Goal: Task Accomplishment & Management: Complete application form

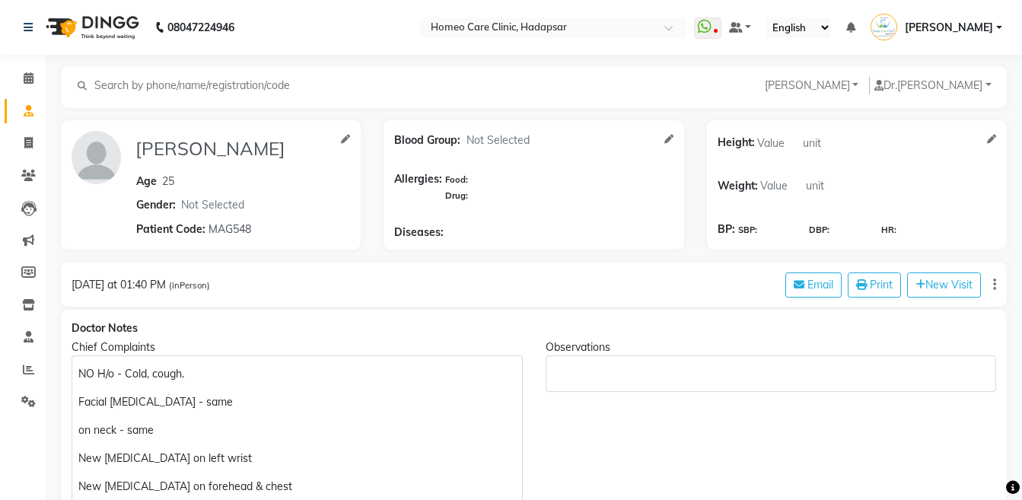
select select "[DEMOGRAPHIC_DATA]"
click at [21, 177] on span at bounding box center [28, 176] width 27 height 18
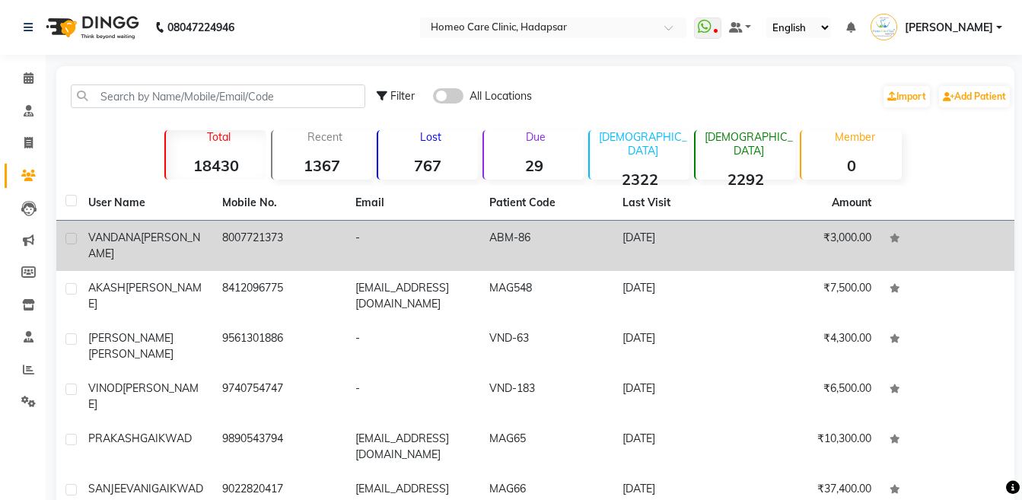
click at [122, 249] on td "[PERSON_NAME]" at bounding box center [146, 246] width 134 height 50
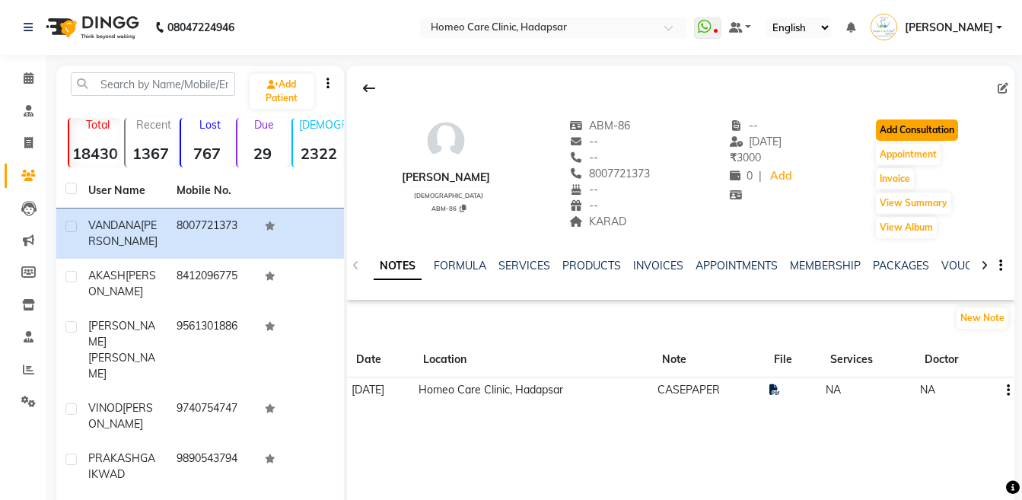
click at [926, 132] on button "Add Consultation" at bounding box center [917, 129] width 82 height 21
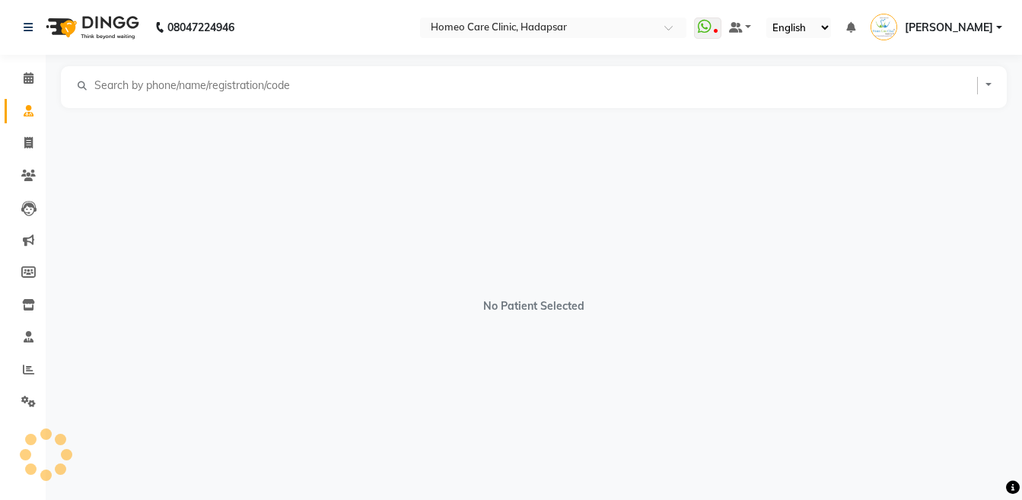
select select "[DEMOGRAPHIC_DATA]"
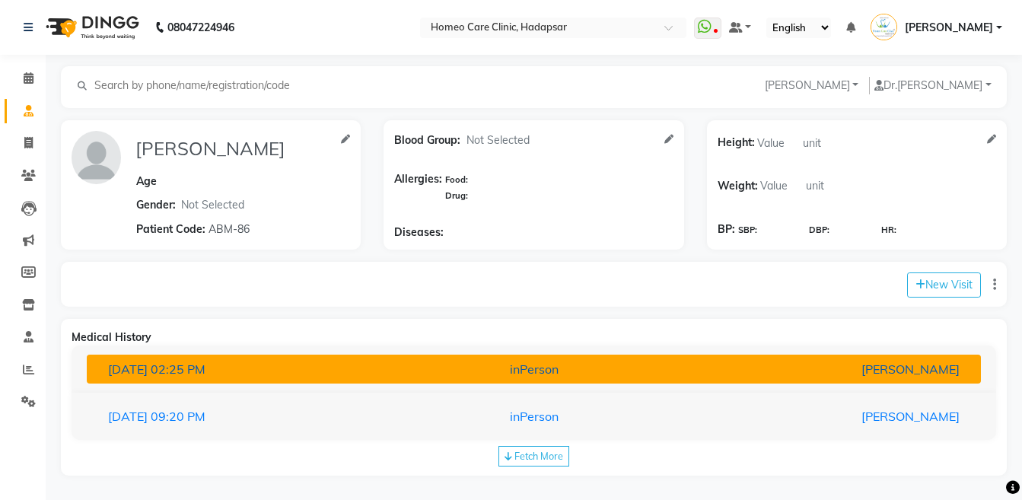
click at [608, 371] on div "inPerson" at bounding box center [533, 369] width 291 height 18
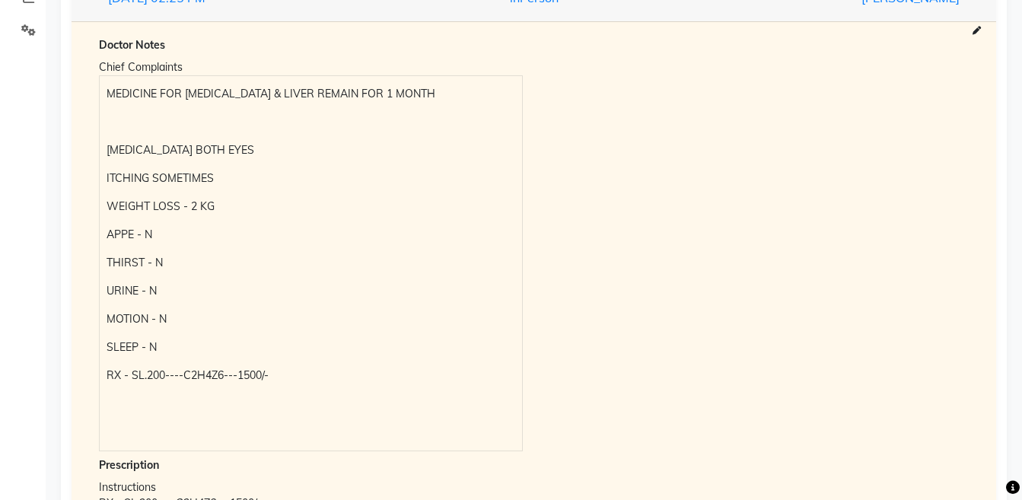
scroll to position [180, 0]
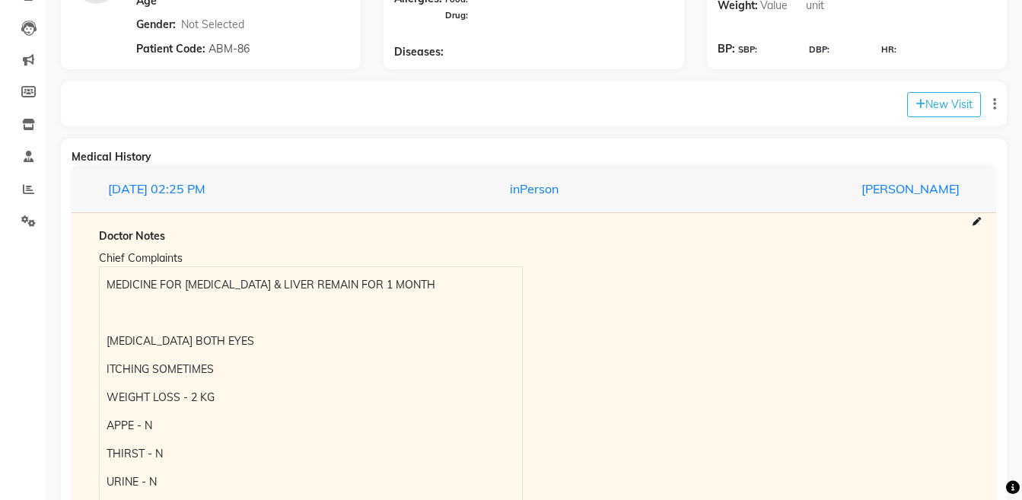
click at [104, 287] on div "MEDICINE FOR [MEDICAL_DATA] & LIVER REMAIN FOR 1 MONTH [MEDICAL_DATA] BOTH EYES…" at bounding box center [311, 454] width 422 height 374
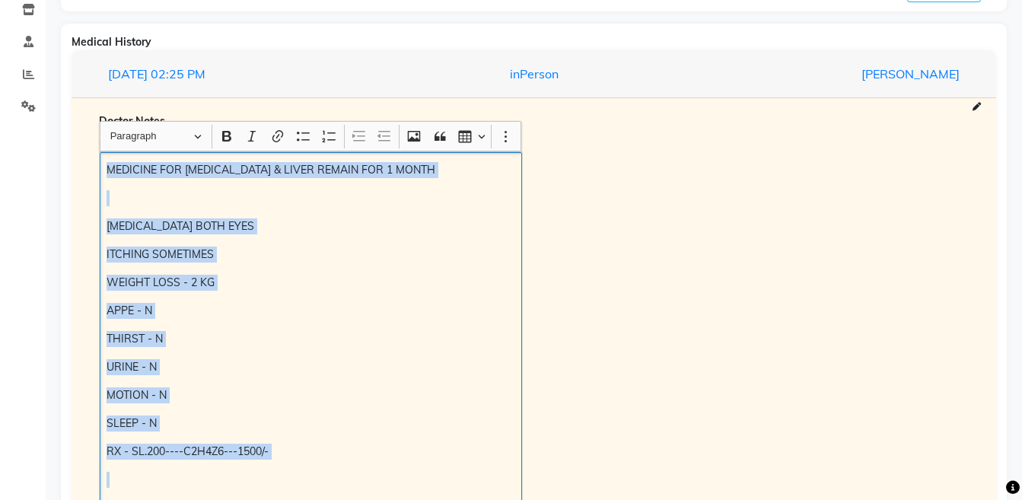
scroll to position [311, 0]
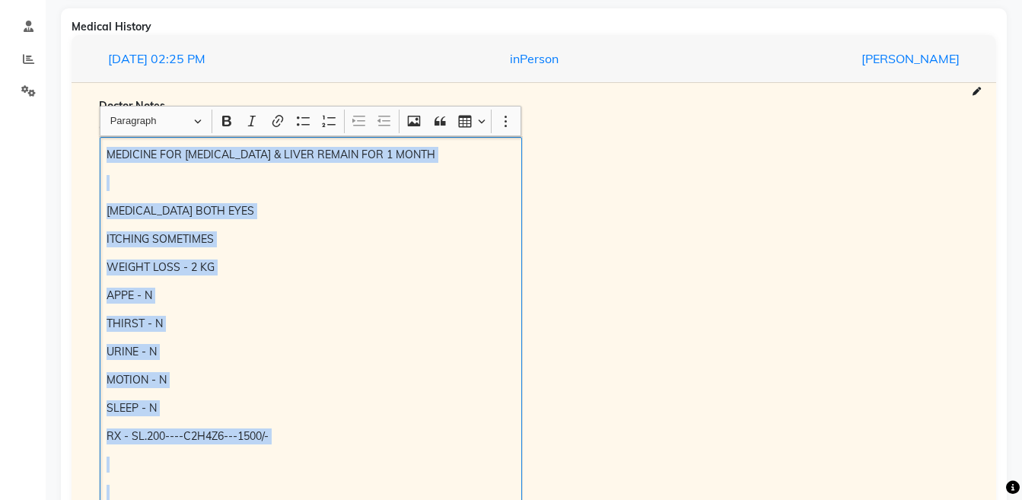
copy div "MEDICINE FOR [MEDICAL_DATA] & LIVER REMAIN FOR 1 MONTH [MEDICAL_DATA] BOTH EYES…"
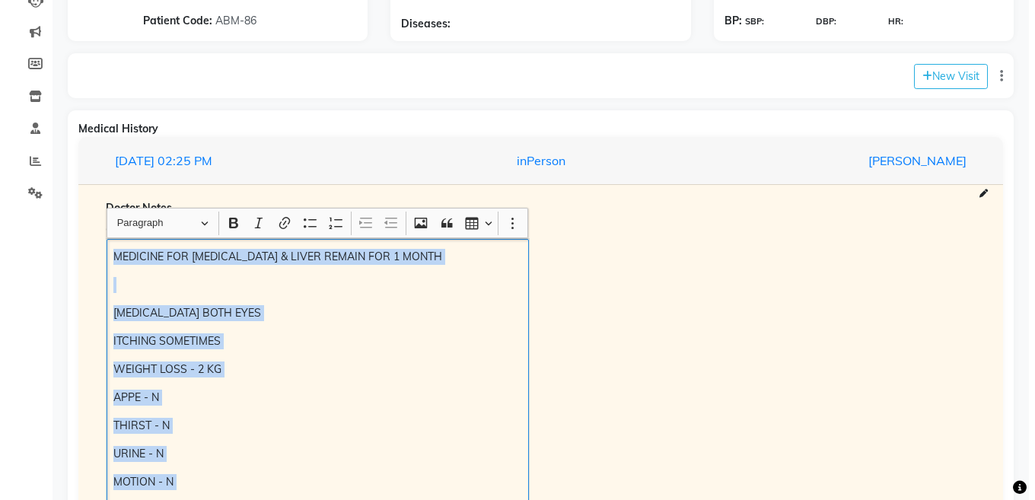
scroll to position [168, 0]
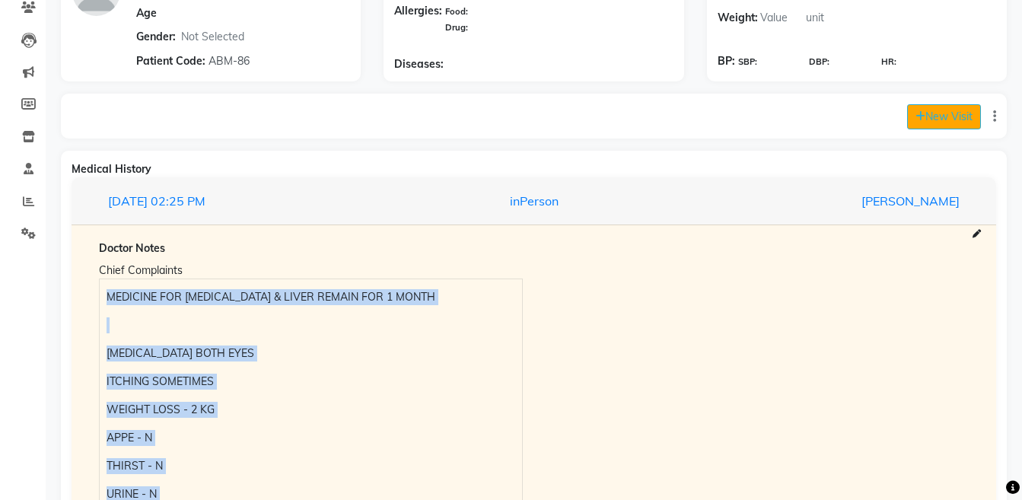
click at [953, 108] on button "New Visit" at bounding box center [944, 116] width 74 height 25
select select "885"
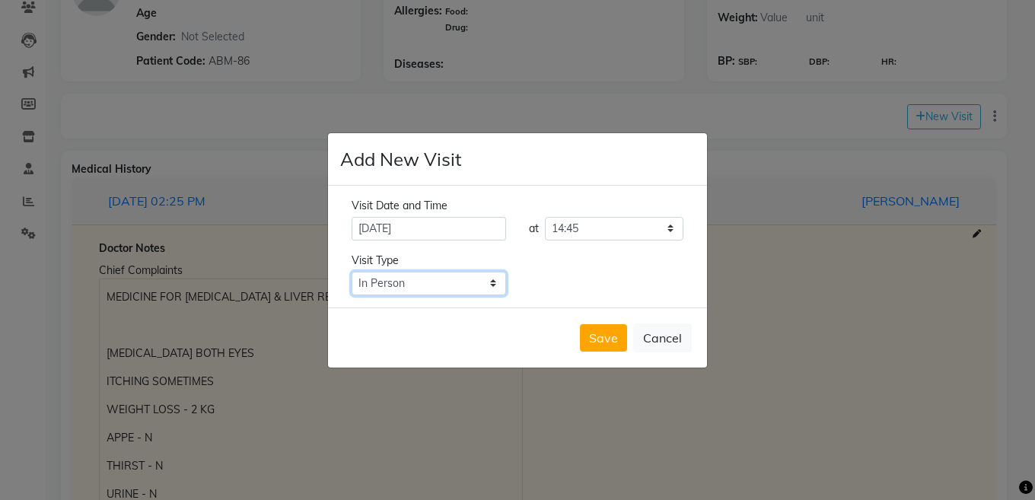
click at [460, 287] on select "Select Type In Person Video Phone Chat" at bounding box center [429, 284] width 154 height 24
select select "phone"
click at [352, 272] on select "Select Type In Person Video Phone Chat" at bounding box center [429, 284] width 154 height 24
drag, startPoint x: 608, startPoint y: 355, endPoint x: 609, endPoint y: 344, distance: 11.4
click at [609, 344] on div "Save Cancel" at bounding box center [517, 337] width 379 height 60
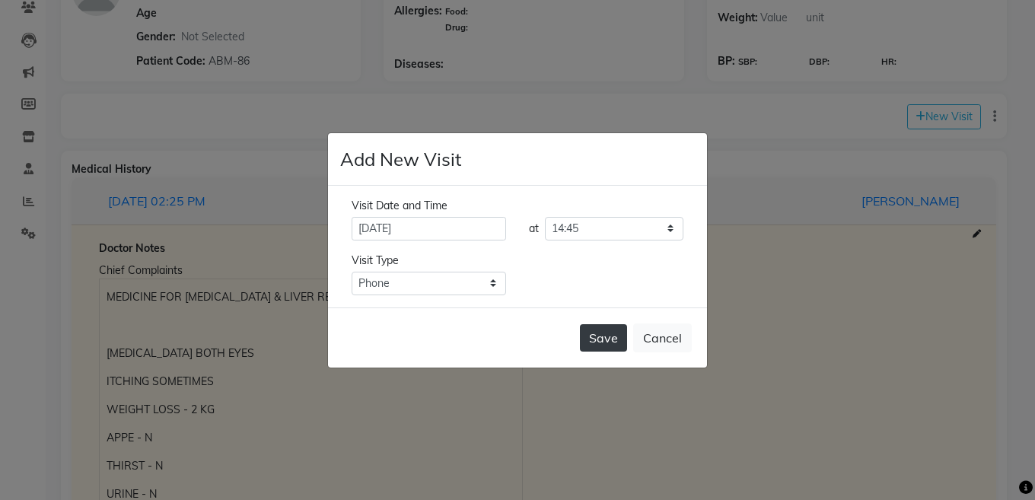
click at [609, 344] on button "Save" at bounding box center [603, 337] width 47 height 27
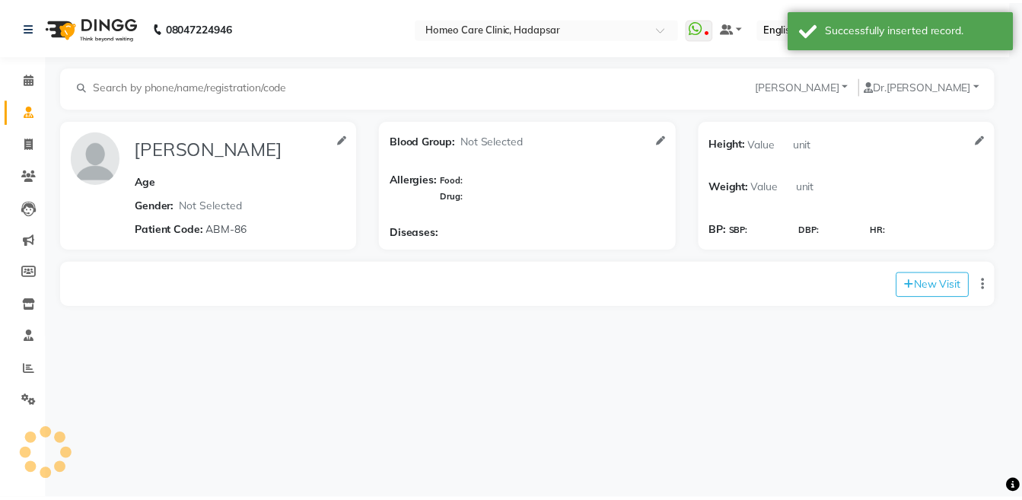
scroll to position [0, 0]
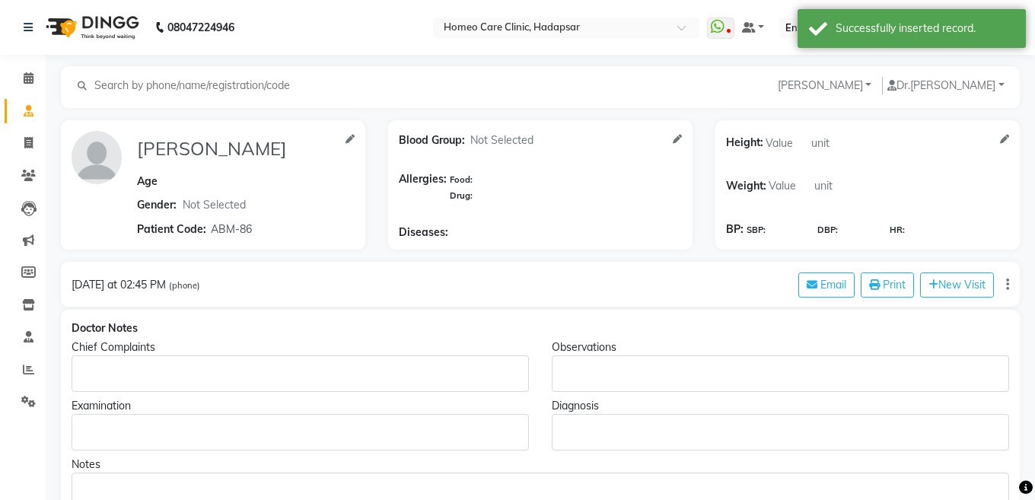
type input "[PERSON_NAME]"
select select "[DEMOGRAPHIC_DATA]"
type input "ABM-86"
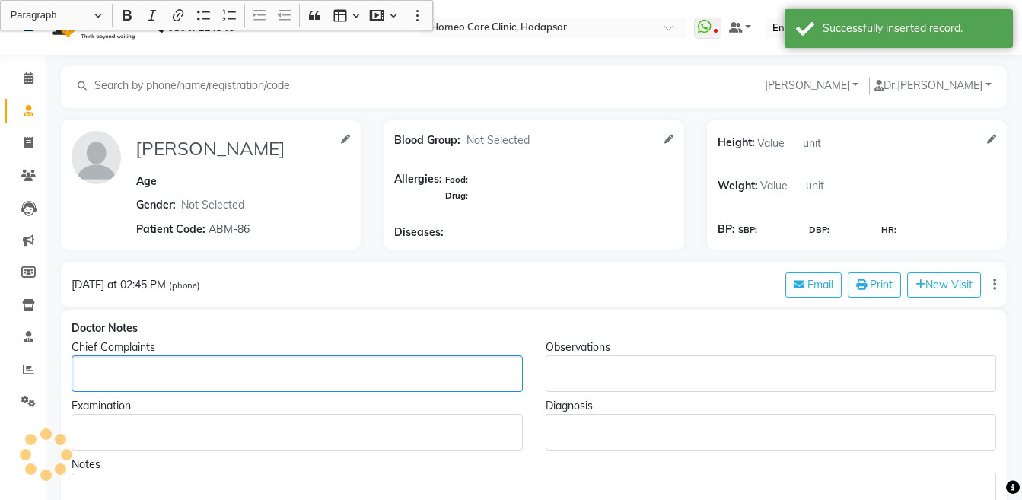
click at [203, 377] on p "Rich Text Editor, main" at bounding box center [296, 374] width 437 height 16
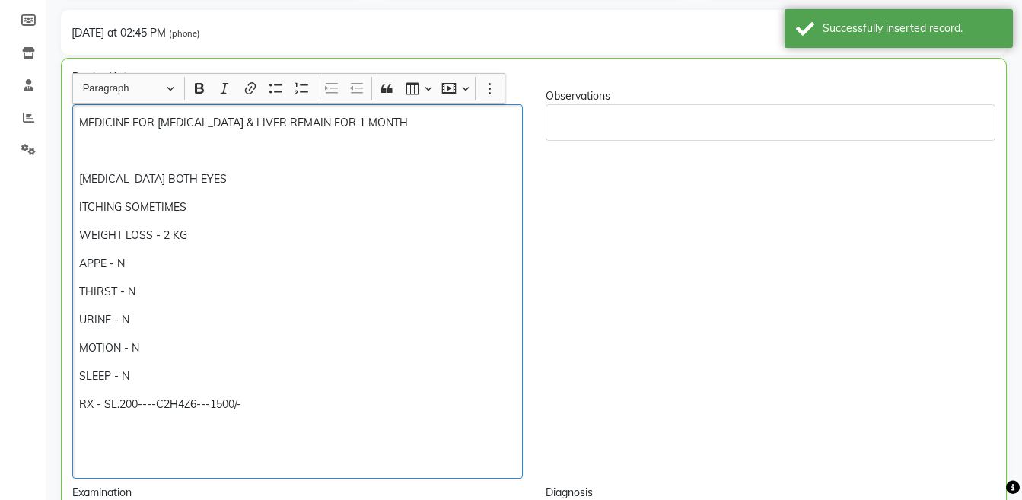
scroll to position [258, 0]
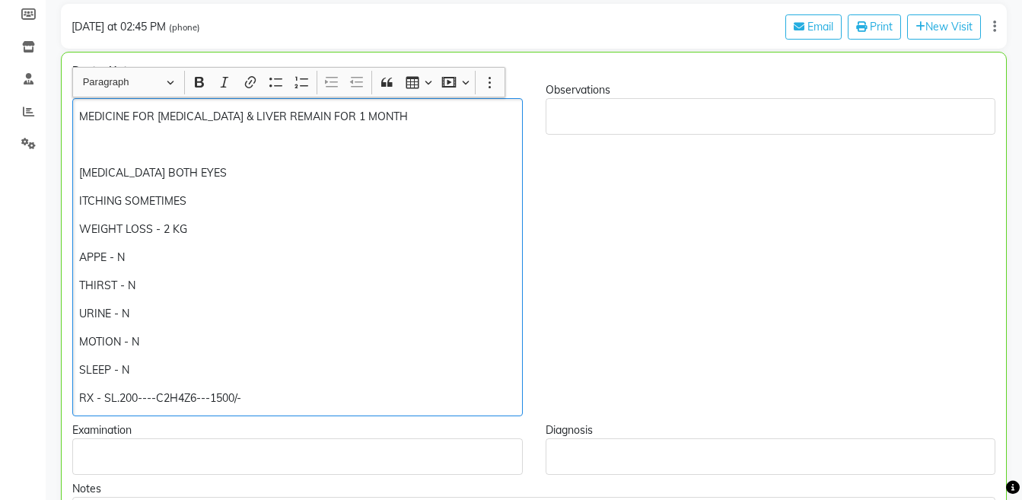
click at [245, 198] on p "ITCHING SOMETIMES" at bounding box center [297, 201] width 436 height 16
click at [434, 113] on p "MEDICINE FOR [MEDICAL_DATA] & LIVER REMAIN FOR 1 MONTH" at bounding box center [297, 117] width 436 height 16
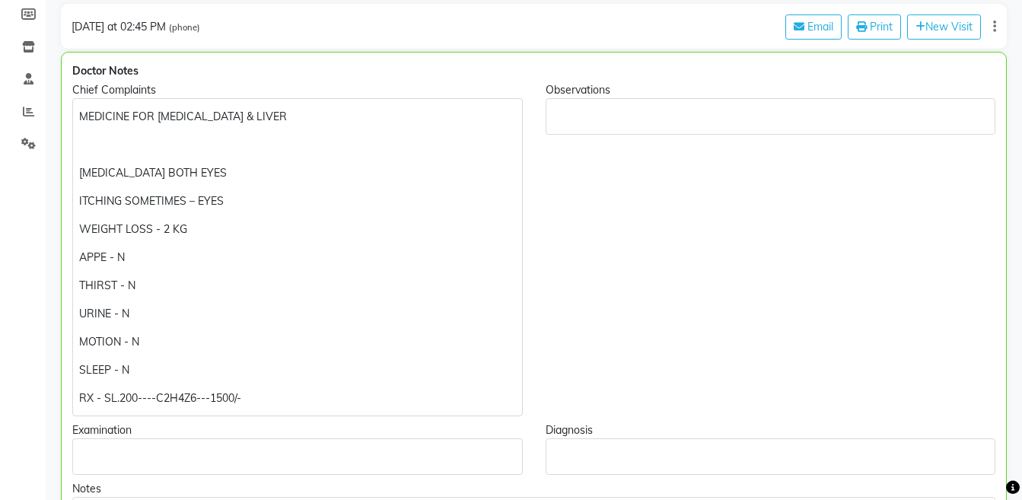
click at [697, 222] on div "Observations" at bounding box center [770, 249] width 473 height 334
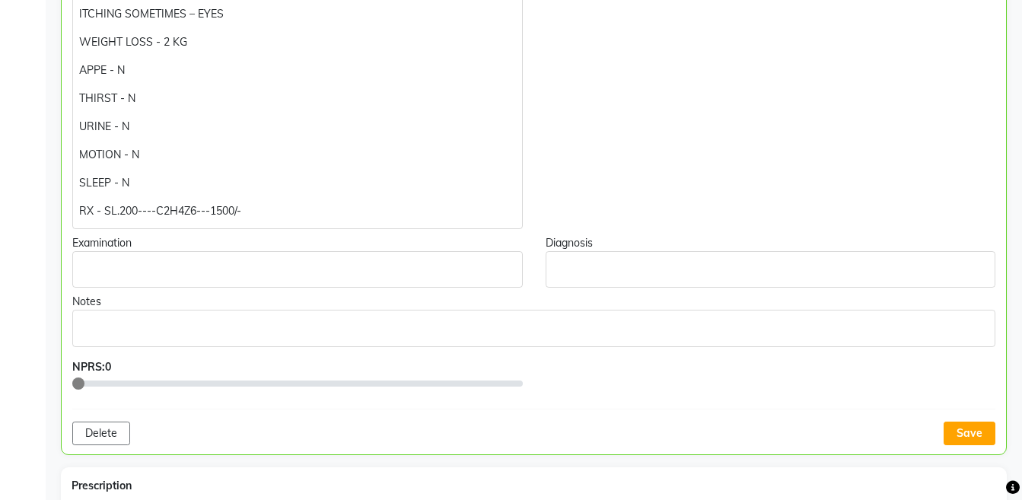
scroll to position [486, 0]
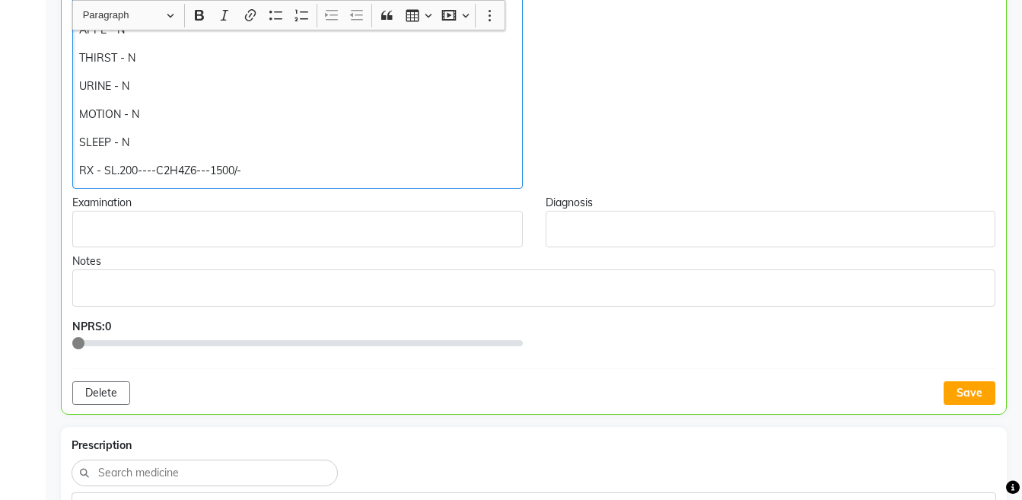
click at [419, 165] on p "RX - SL.200----C2H4Z6---1500/-" at bounding box center [297, 171] width 436 height 16
copy div "RX - SL.200----C2H4Z6---1500/-"
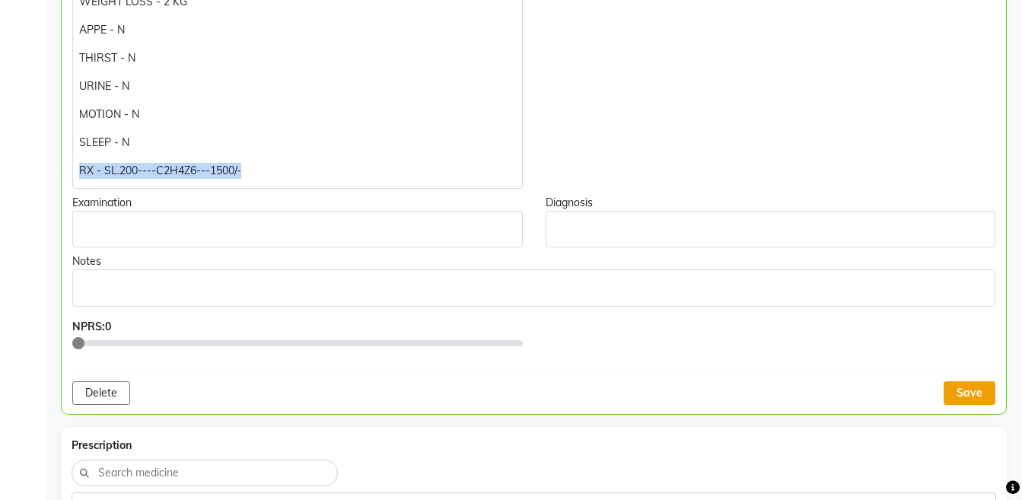
click at [964, 401] on button "Save" at bounding box center [970, 393] width 52 height 24
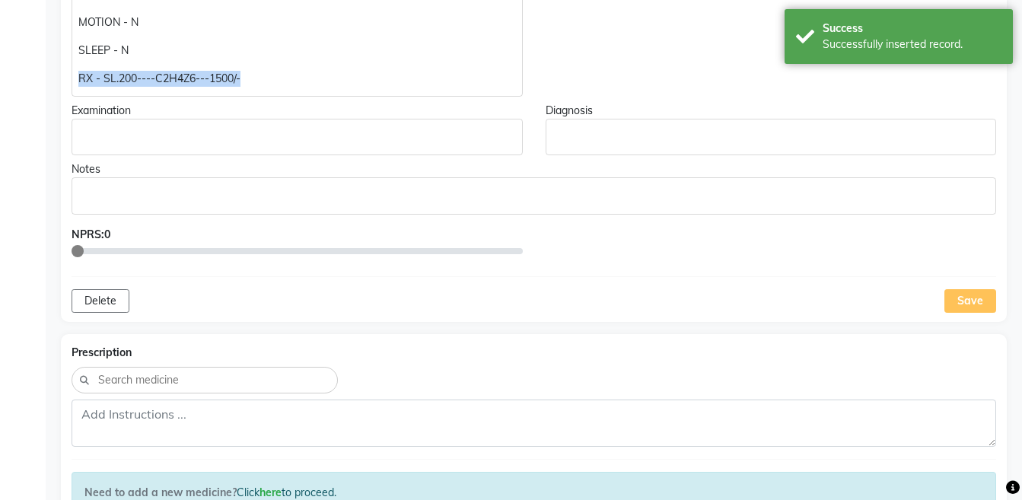
scroll to position [620, 0]
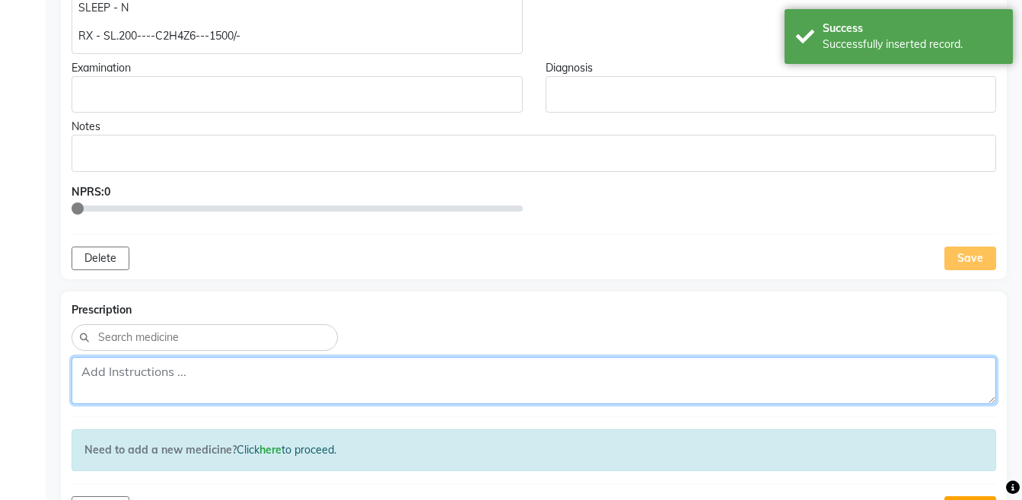
click at [610, 370] on textarea at bounding box center [534, 380] width 925 height 47
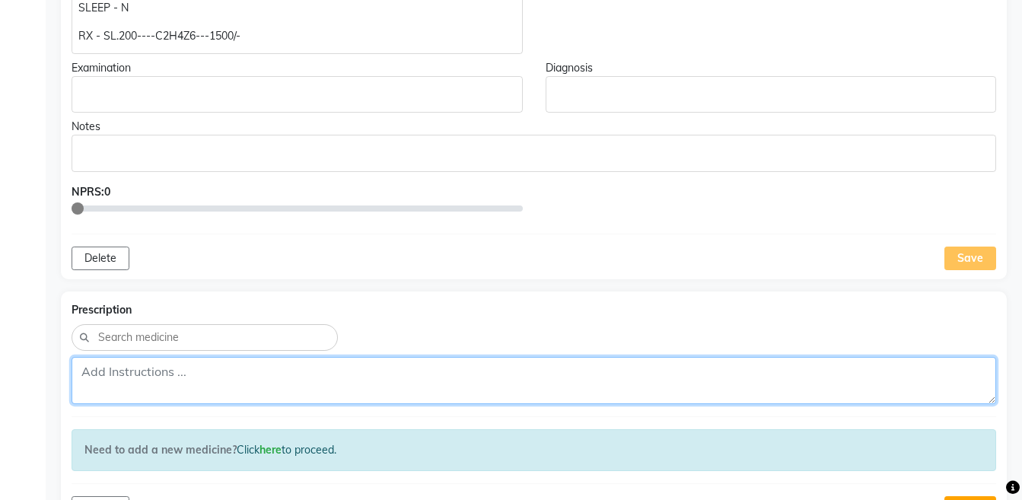
paste textarea "RX - SL.200----C2H4Z6---1500/-"
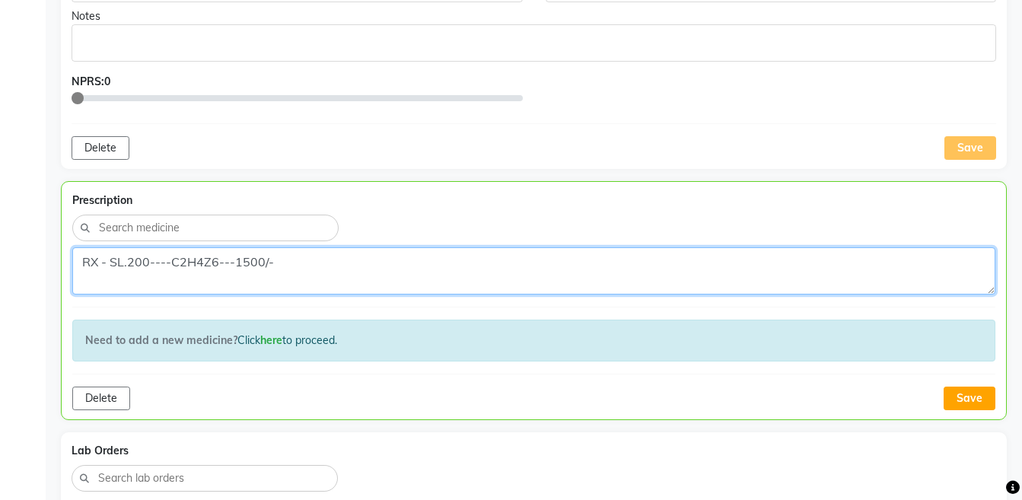
scroll to position [762, 0]
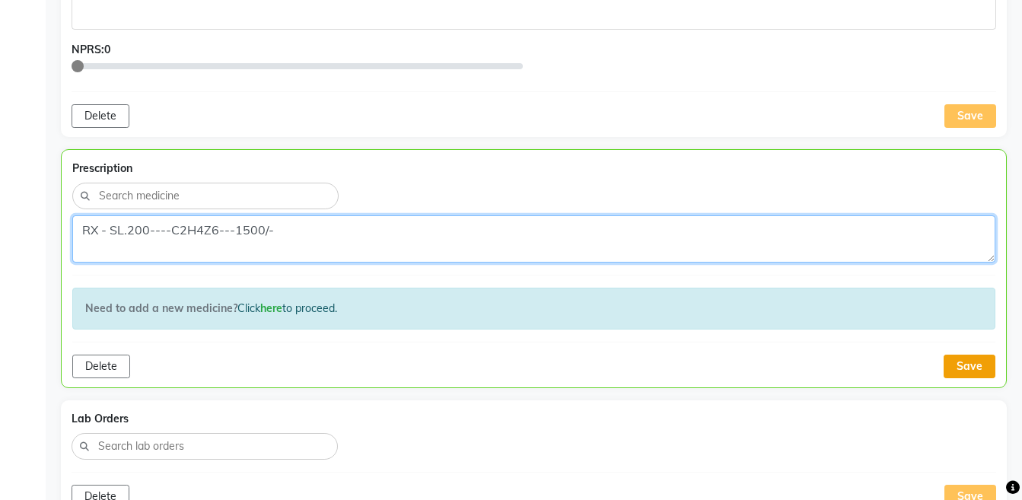
type textarea "RX - SL.200----C2H4Z6---1500/-"
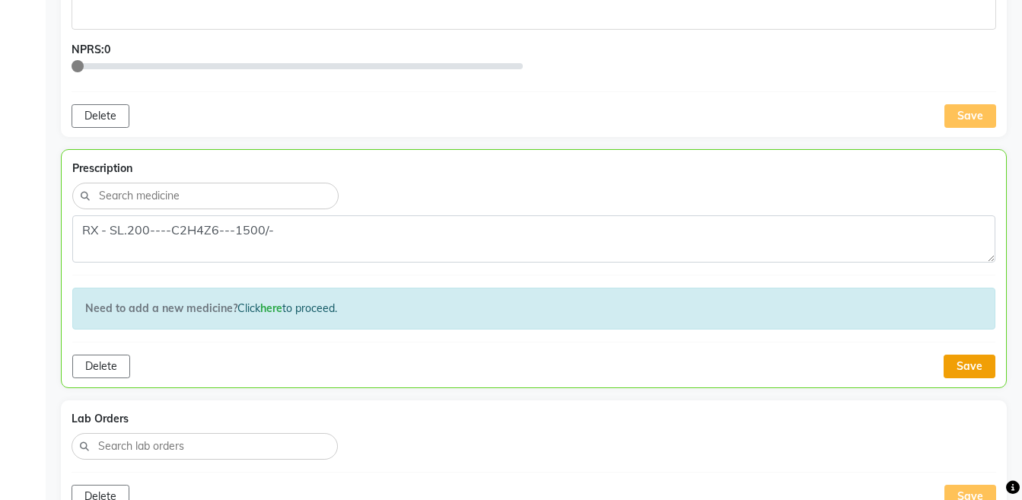
click at [964, 368] on button "Save" at bounding box center [970, 367] width 52 height 24
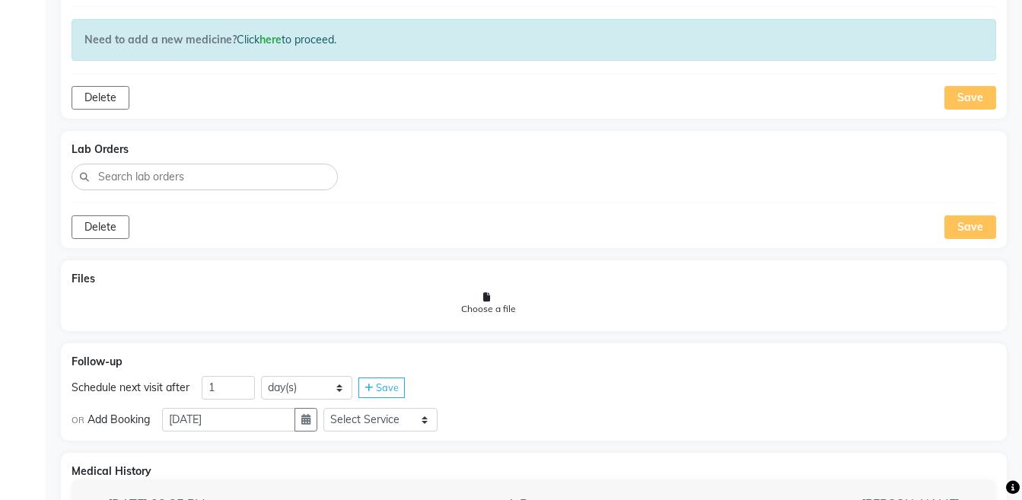
scroll to position [1116, 0]
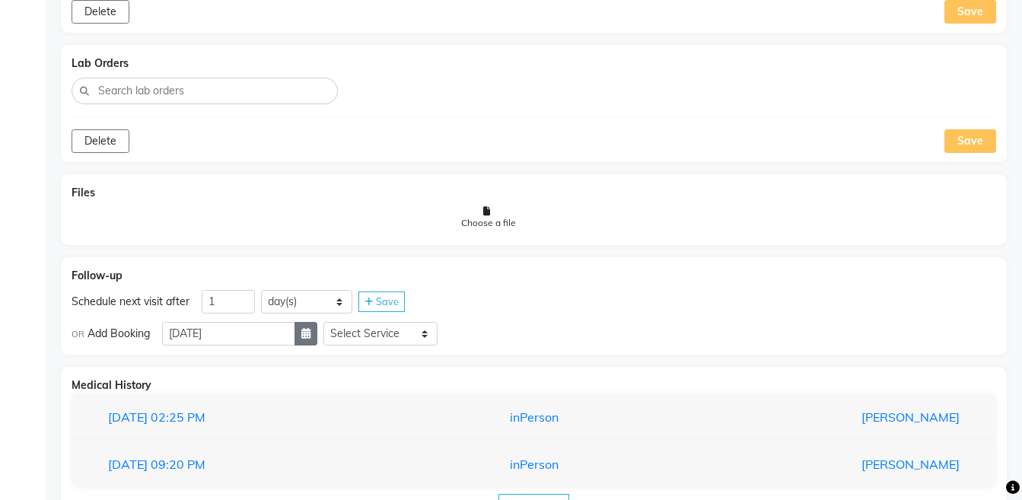
click at [317, 339] on button "button" at bounding box center [306, 334] width 23 height 24
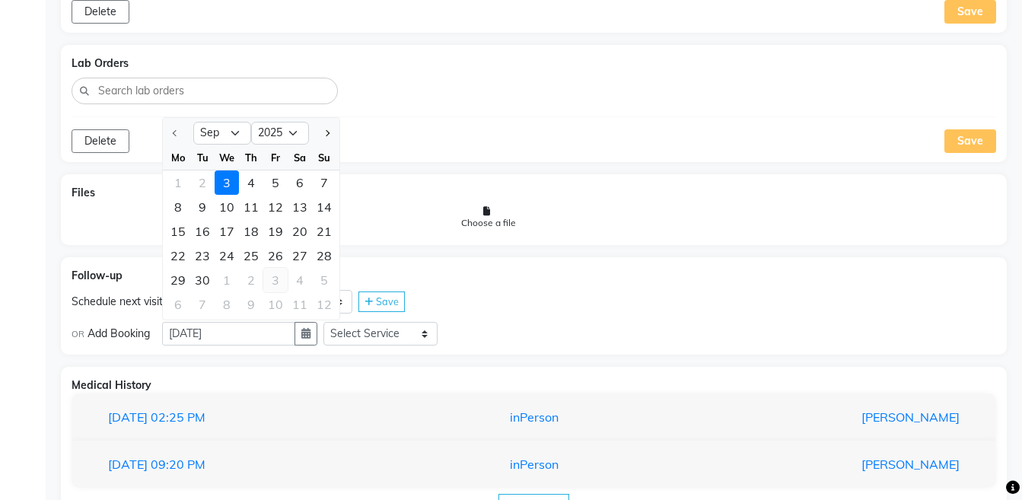
click at [279, 284] on div "3" at bounding box center [275, 280] width 24 height 24
type input "[DATE]"
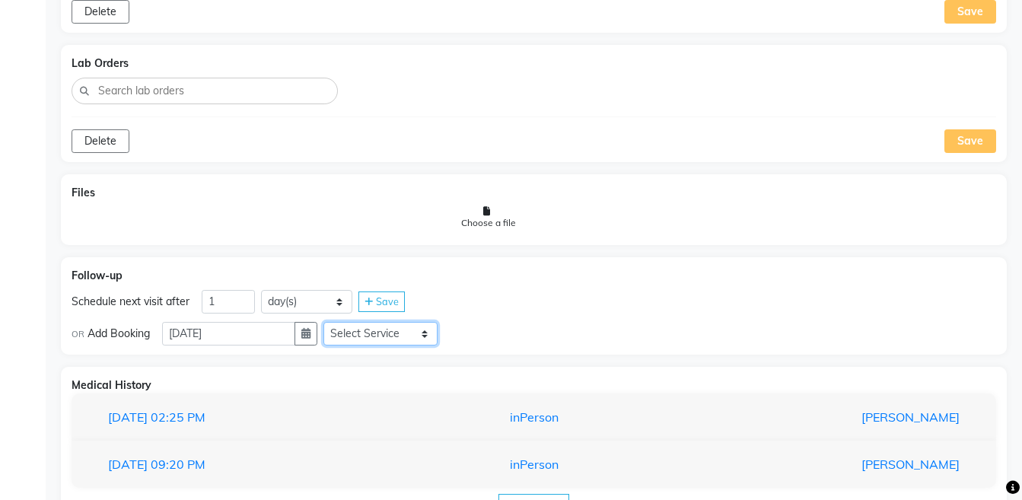
click at [373, 339] on select "Select Service Medicine Medicine 1 Hydra Facial Medi Facial Vampire Facial With…" at bounding box center [380, 334] width 114 height 24
select select "972997"
click at [336, 322] on select "Select Service Medicine Medicine 1 Hydra Facial Medi Facial Vampire Facial With…" at bounding box center [380, 334] width 114 height 24
click at [523, 323] on select "Select Slot 10:15 10:30 10:45 11:00 11:15 11:30 11:45 12:00 12:15 12:30 12:45 1…" at bounding box center [501, 334] width 114 height 24
select select "840"
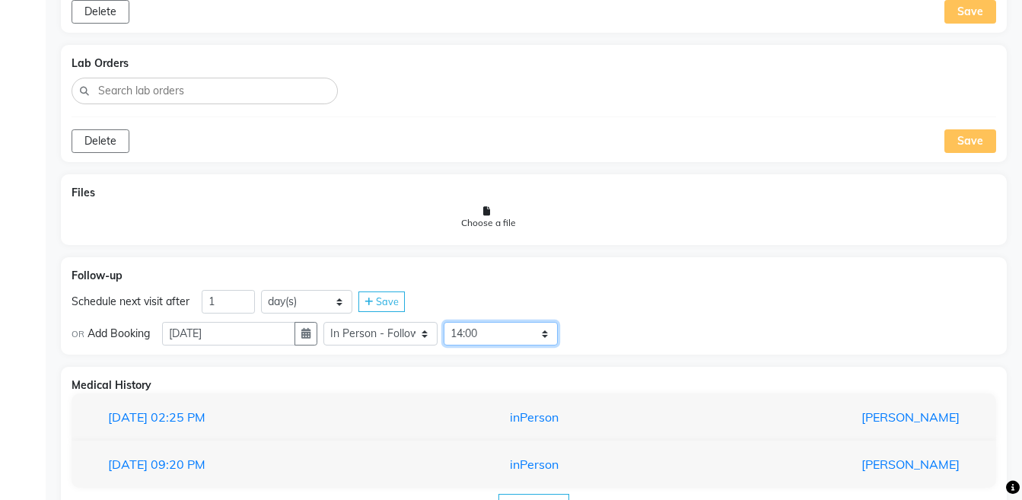
click at [456, 322] on select "Select Slot 10:15 10:30 10:45 11:00 11:15 11:30 11:45 12:00 12:15 12:30 12:45 1…" at bounding box center [501, 334] width 114 height 24
click at [597, 337] on span "Save" at bounding box center [592, 333] width 23 height 12
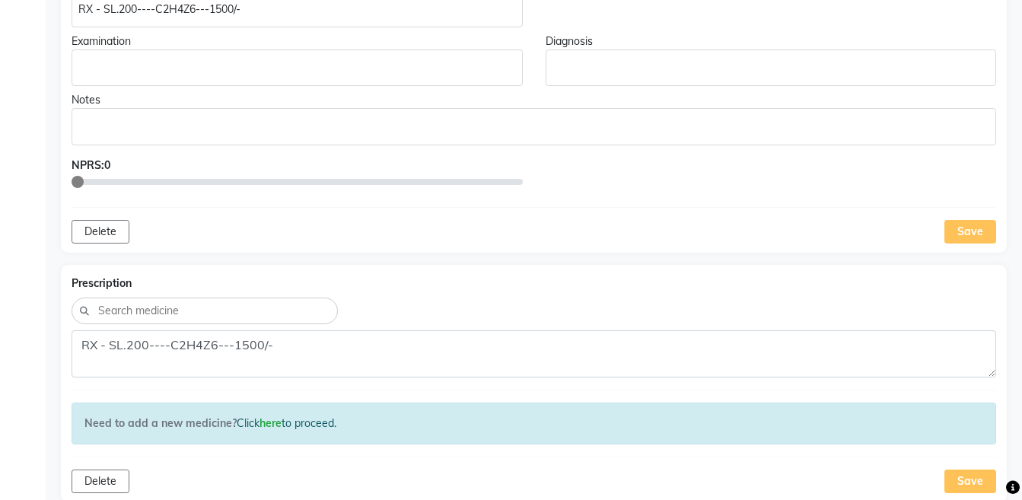
scroll to position [44, 0]
